Goal: Task Accomplishment & Management: Manage account settings

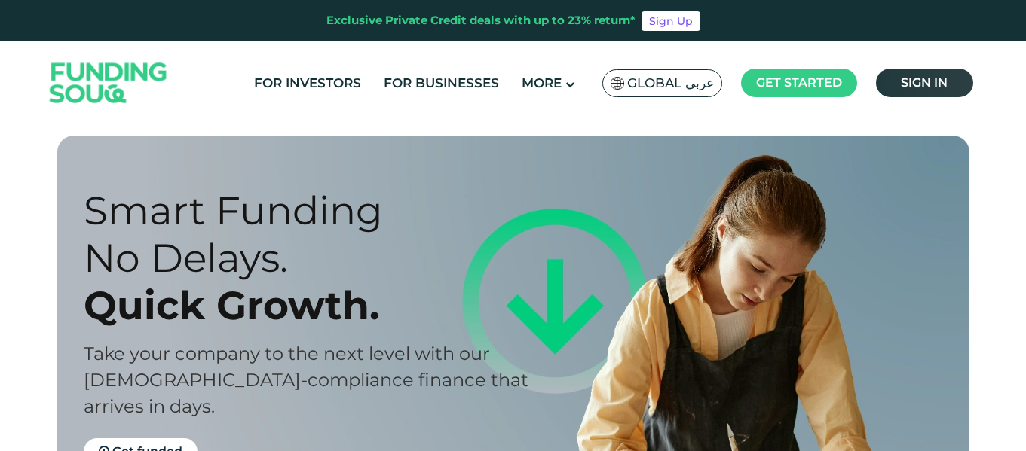
click at [934, 72] on link "Sign in" at bounding box center [924, 83] width 97 height 29
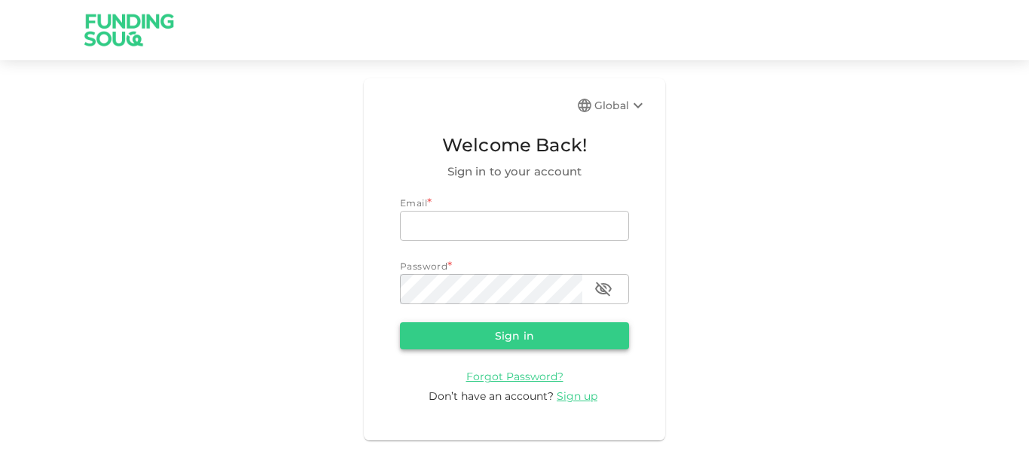
type input "[EMAIL_ADDRESS][PERSON_NAME][DOMAIN_NAME]"
click at [449, 347] on button "Sign in" at bounding box center [514, 336] width 229 height 27
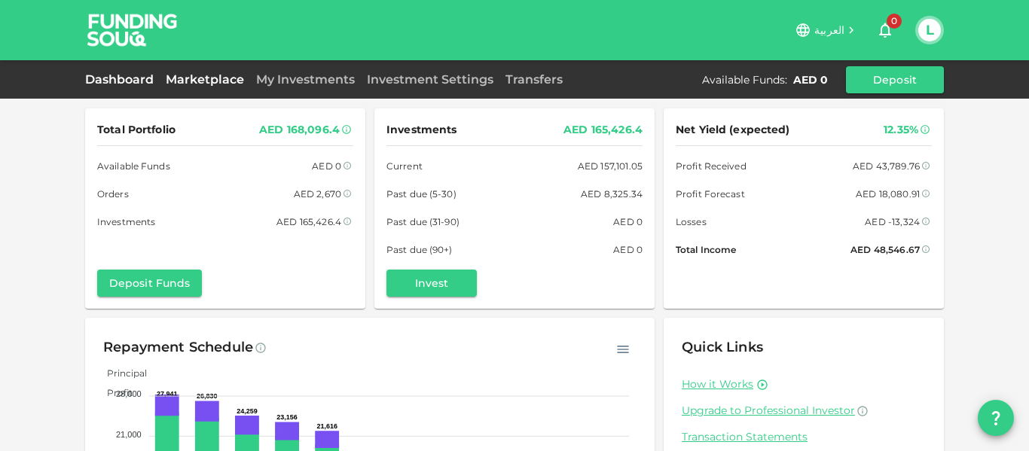
click at [219, 76] on link "Marketplace" at bounding box center [205, 79] width 90 height 14
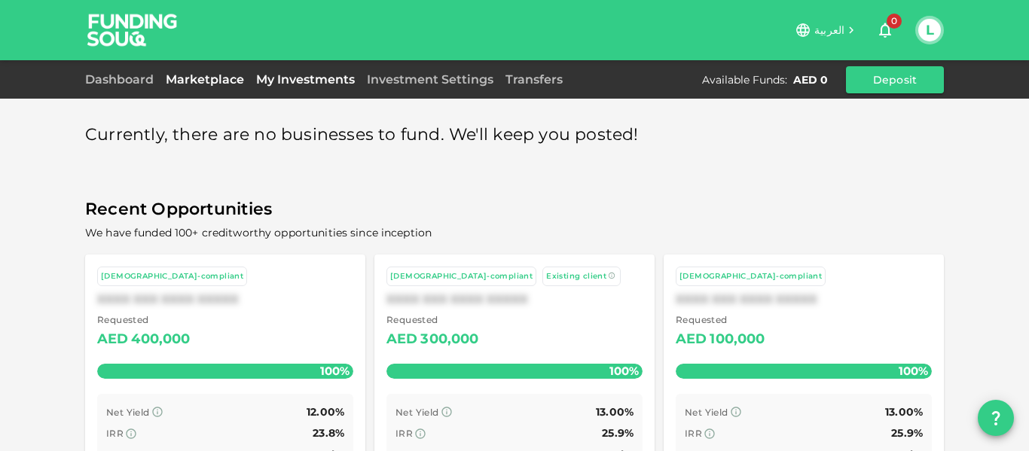
click at [274, 78] on link "My Investments" at bounding box center [305, 79] width 111 height 14
